Goal: Task Accomplishment & Management: Manage account settings

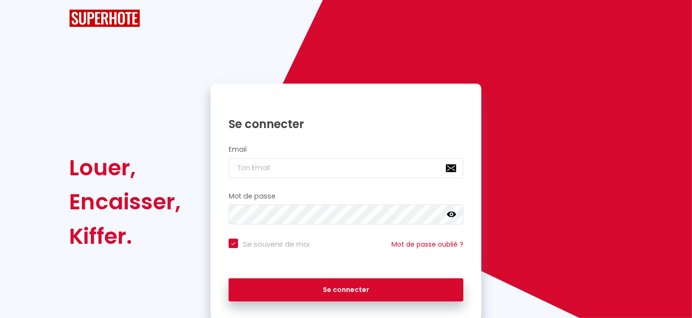
checkbox input "true"
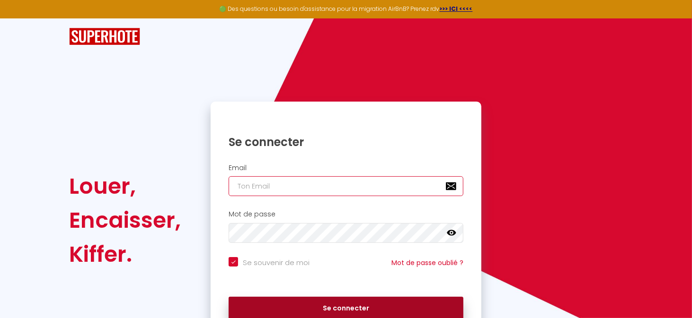
type input "[EMAIL_ADDRESS][DOMAIN_NAME]"
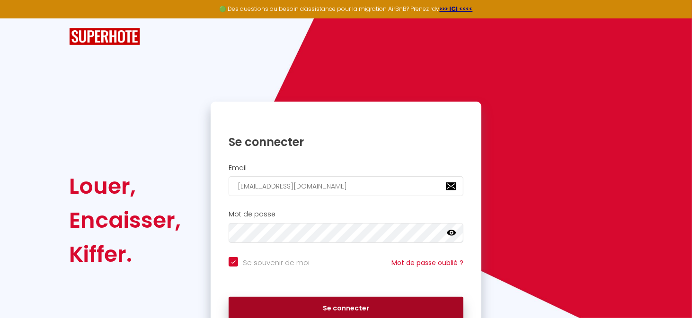
click at [340, 303] on button "Se connecter" at bounding box center [346, 309] width 235 height 24
click at [339, 307] on button "Se connecter" at bounding box center [346, 309] width 235 height 24
click at [330, 309] on button "Se connecter" at bounding box center [346, 309] width 235 height 24
checkbox input "true"
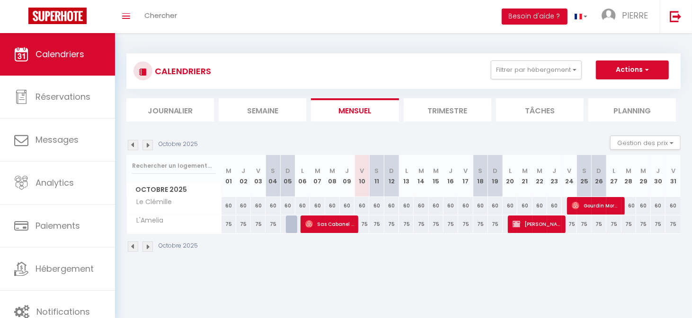
click at [445, 111] on li "Trimestre" at bounding box center [448, 109] width 88 height 23
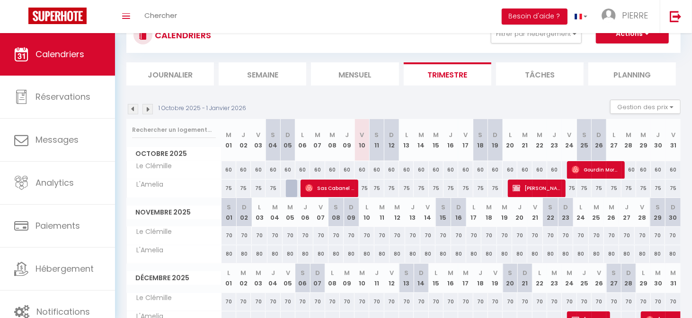
scroll to position [85, 0]
